Goal: Ask a question

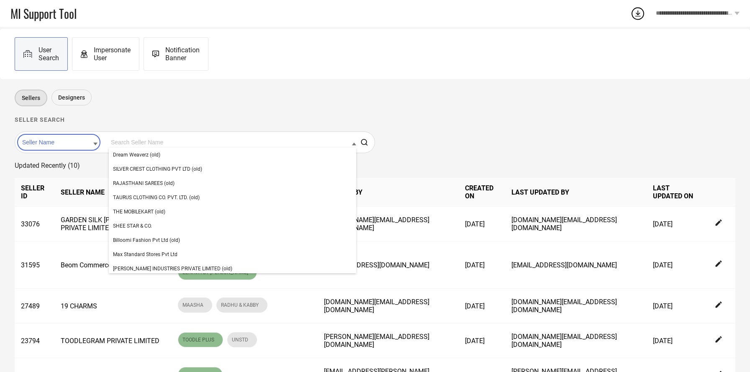
click at [130, 142] on input at bounding box center [232, 142] width 247 height 11
type input "r"
click at [43, 144] on input at bounding box center [58, 142] width 77 height 11
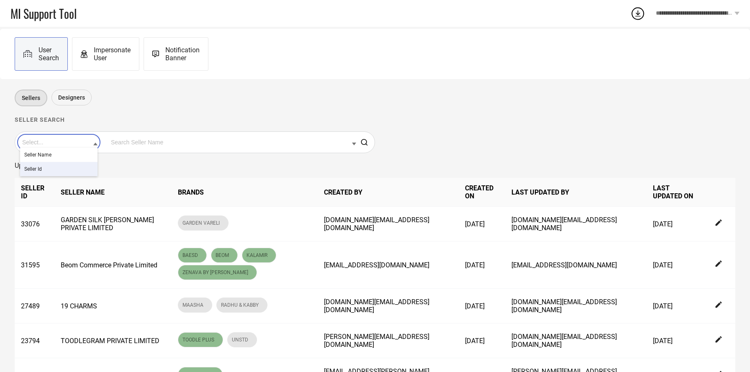
click at [47, 166] on div "Seller Id" at bounding box center [58, 169] width 77 height 14
